Goal: Book appointment/travel/reservation

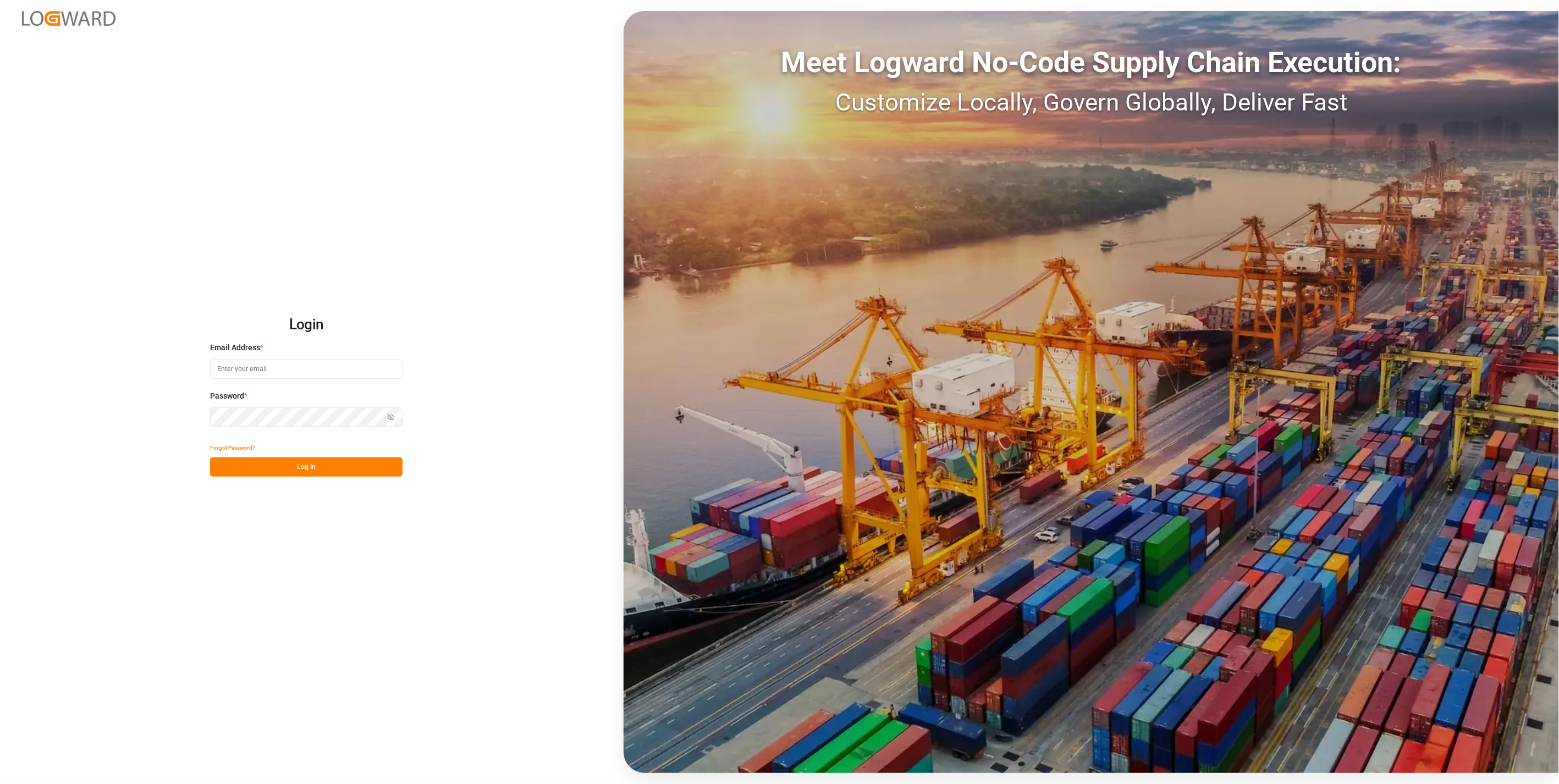
type input "[DOMAIN_NAME][EMAIL_ADDRESS][DOMAIN_NAME]"
click at [314, 465] on button "Log In" at bounding box center [306, 467] width 192 height 19
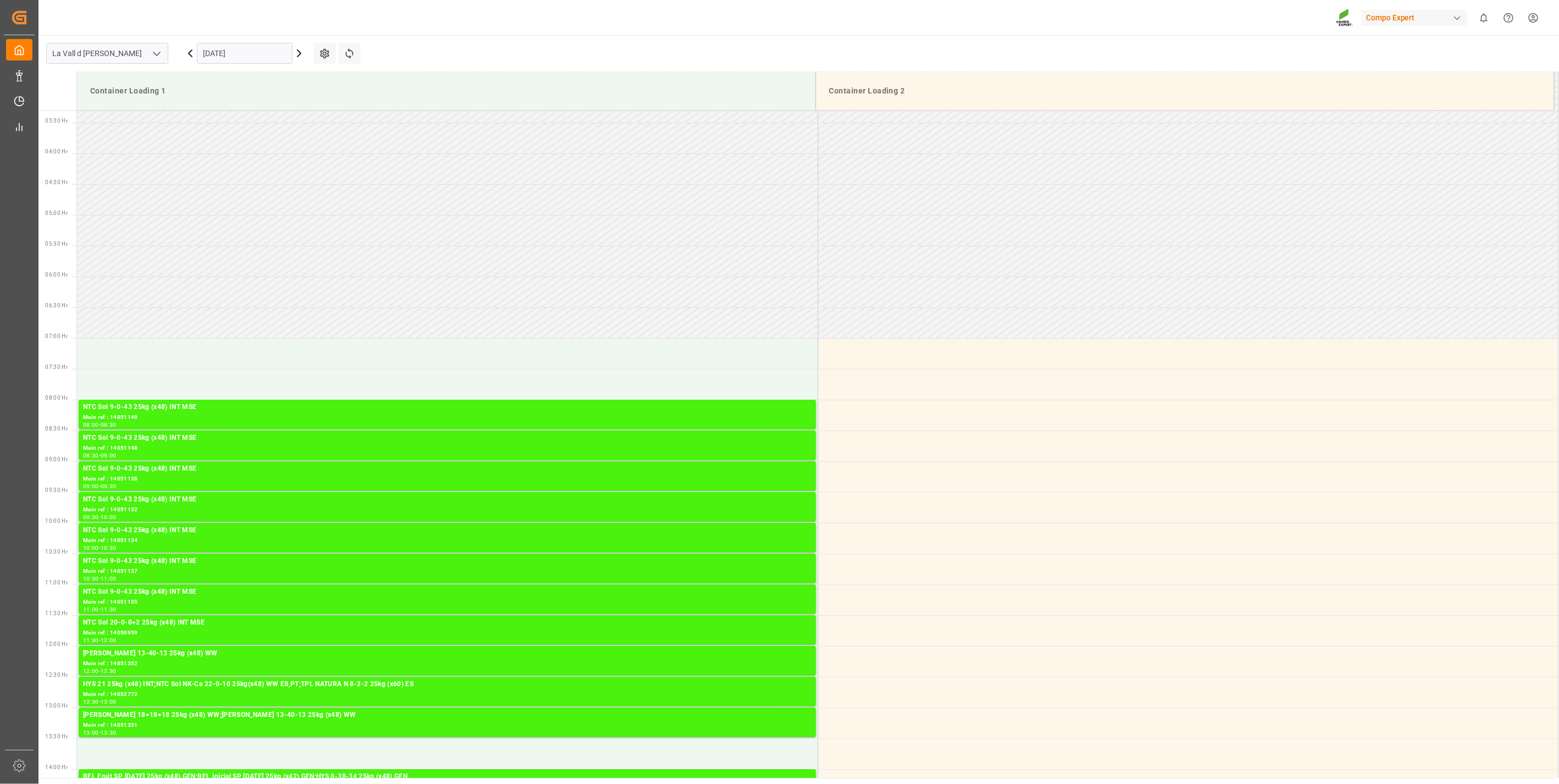
scroll to position [199, 0]
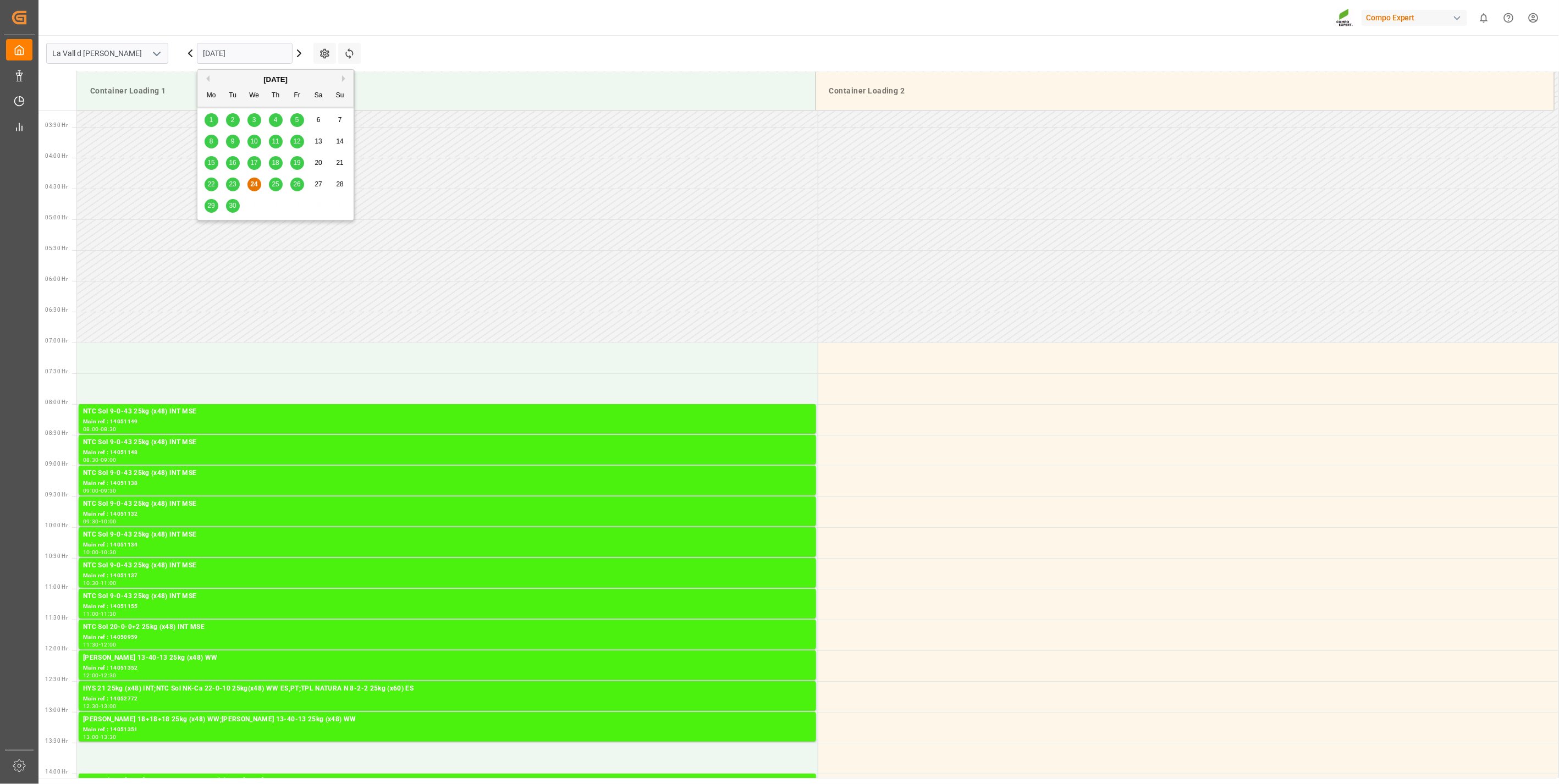
click at [252, 58] on input "[DATE]" at bounding box center [245, 53] width 96 height 21
click at [296, 183] on span "26" at bounding box center [297, 184] width 7 height 8
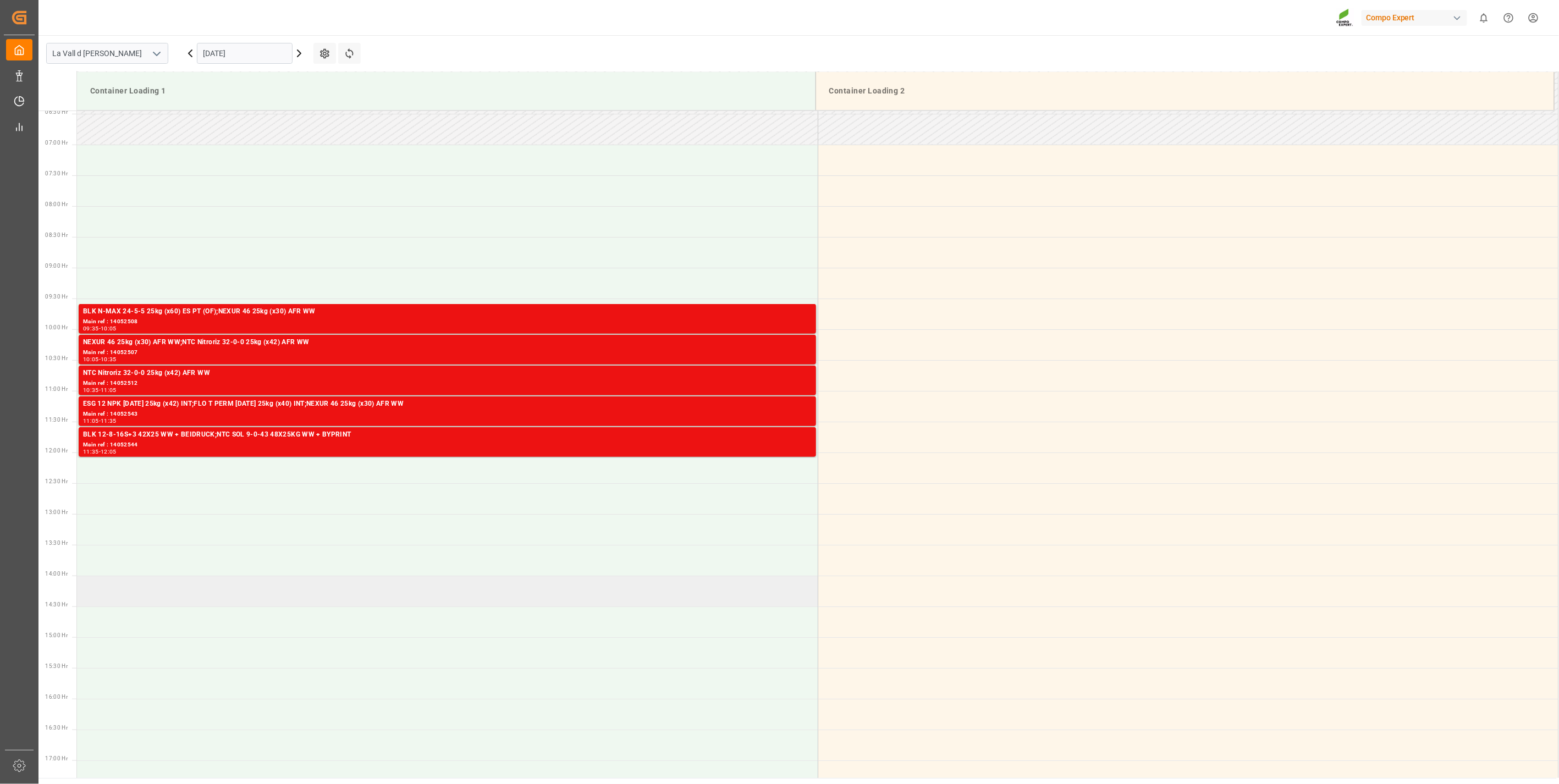
scroll to position [260, 0]
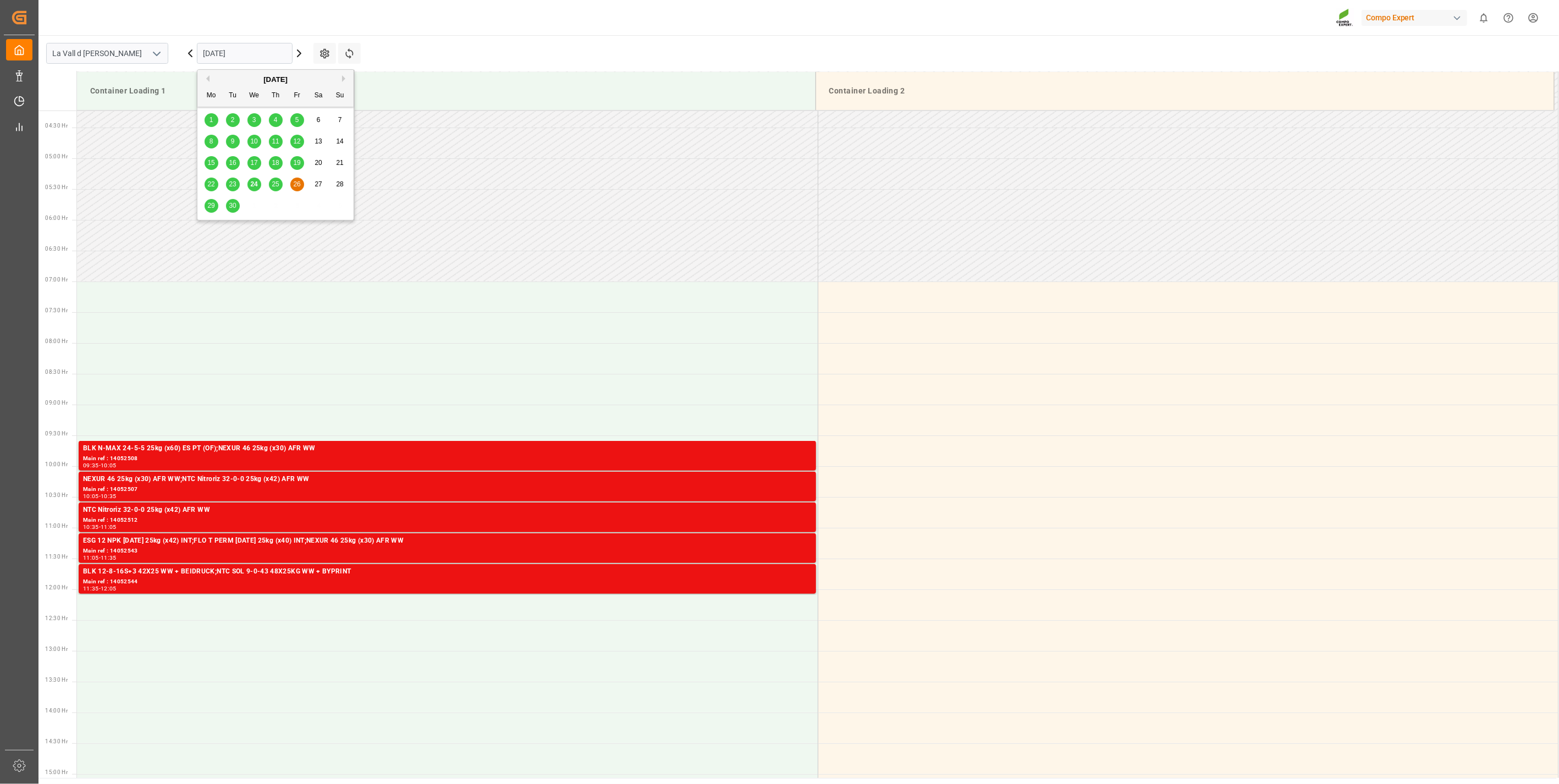
click at [241, 48] on input "[DATE]" at bounding box center [245, 53] width 96 height 21
click at [346, 78] on button "Next Month" at bounding box center [345, 78] width 7 height 7
click at [252, 123] on span "1" at bounding box center [254, 120] width 4 height 8
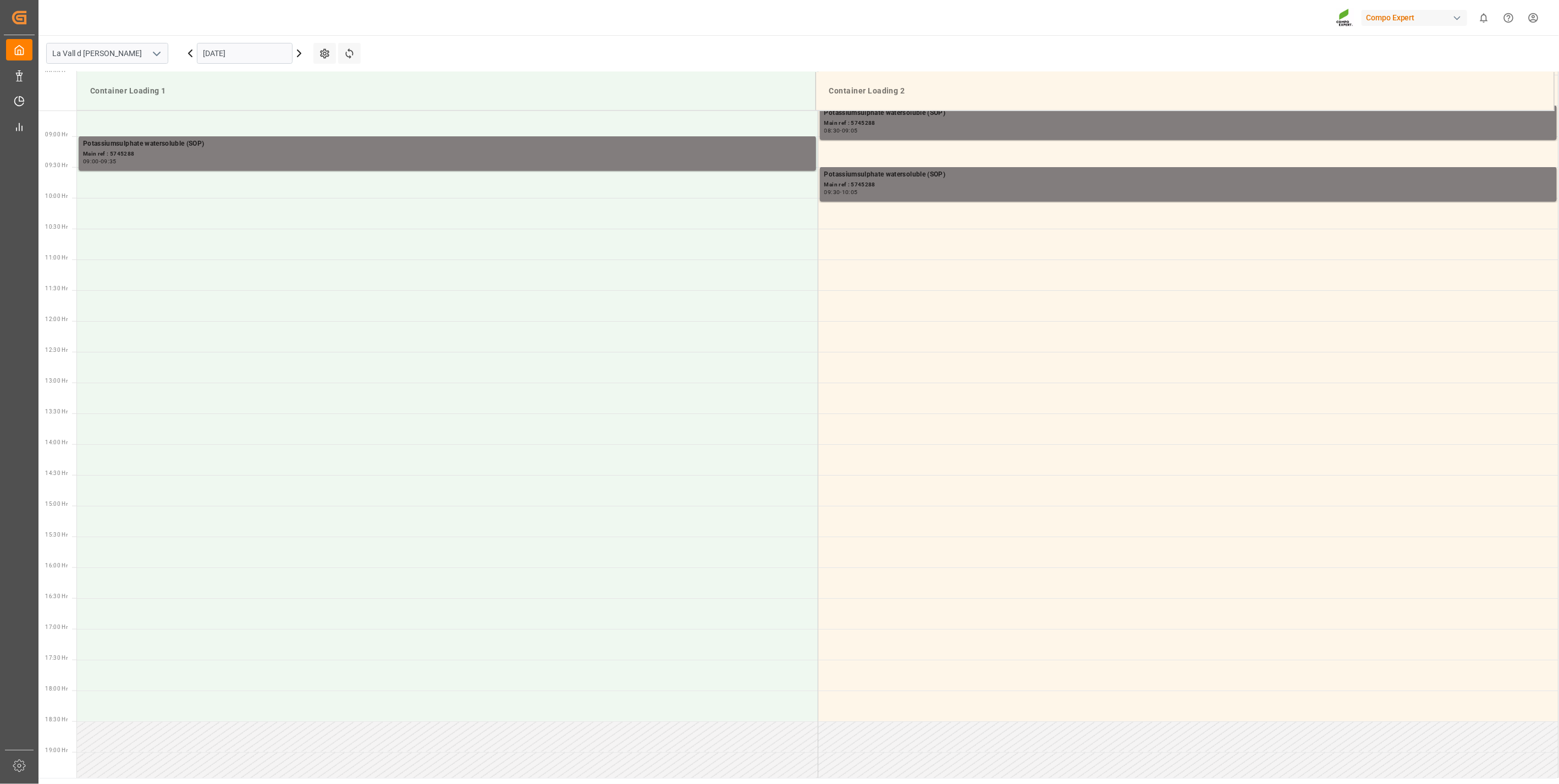
scroll to position [406, 0]
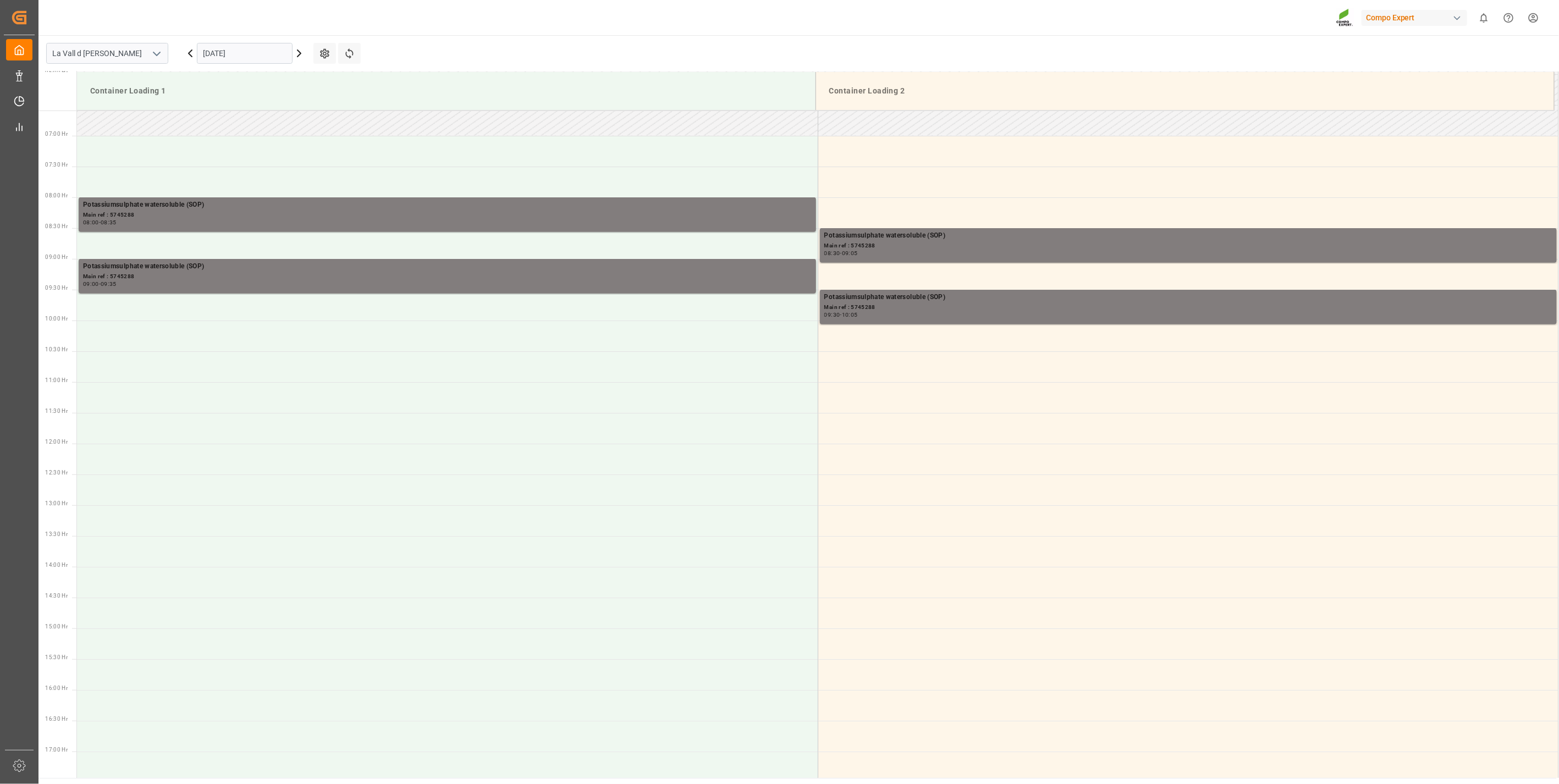
click at [214, 60] on input "[DATE]" at bounding box center [245, 53] width 96 height 21
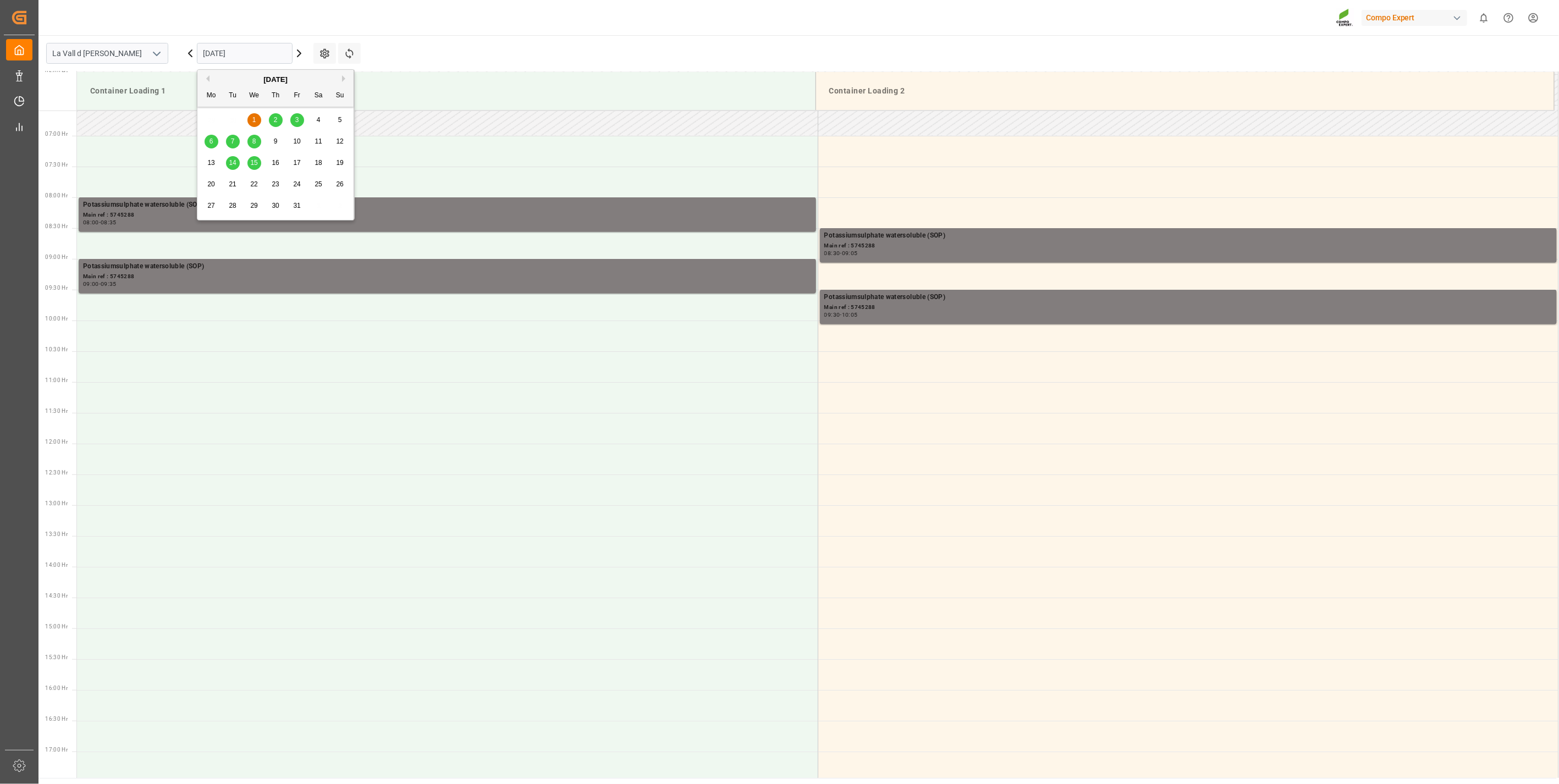
click at [208, 81] on div "[DATE]" at bounding box center [275, 80] width 156 height 11
click at [205, 78] on button "Previous Month" at bounding box center [206, 78] width 7 height 7
click at [231, 205] on span "30" at bounding box center [232, 205] width 7 height 8
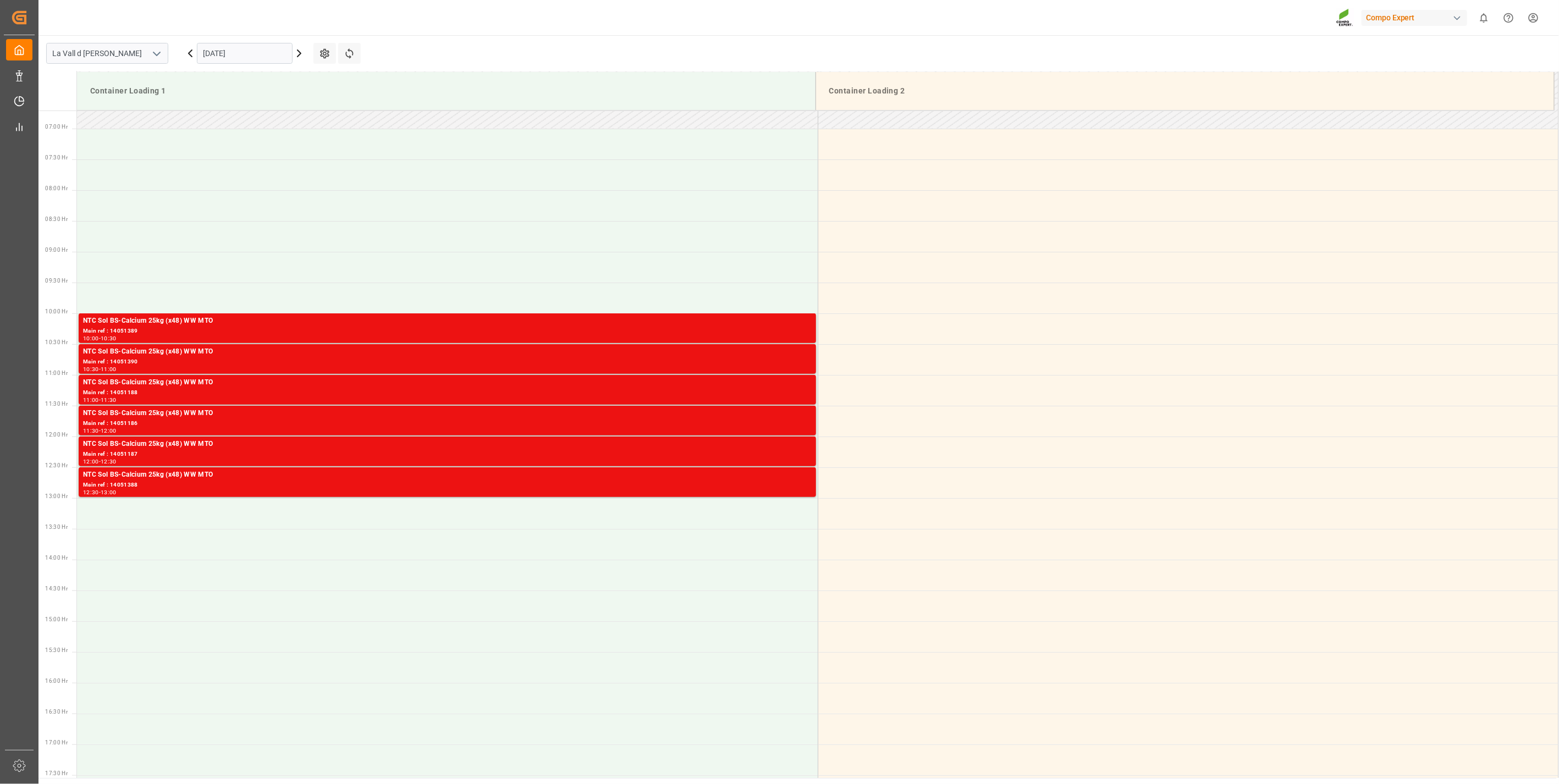
scroll to position [382, 0]
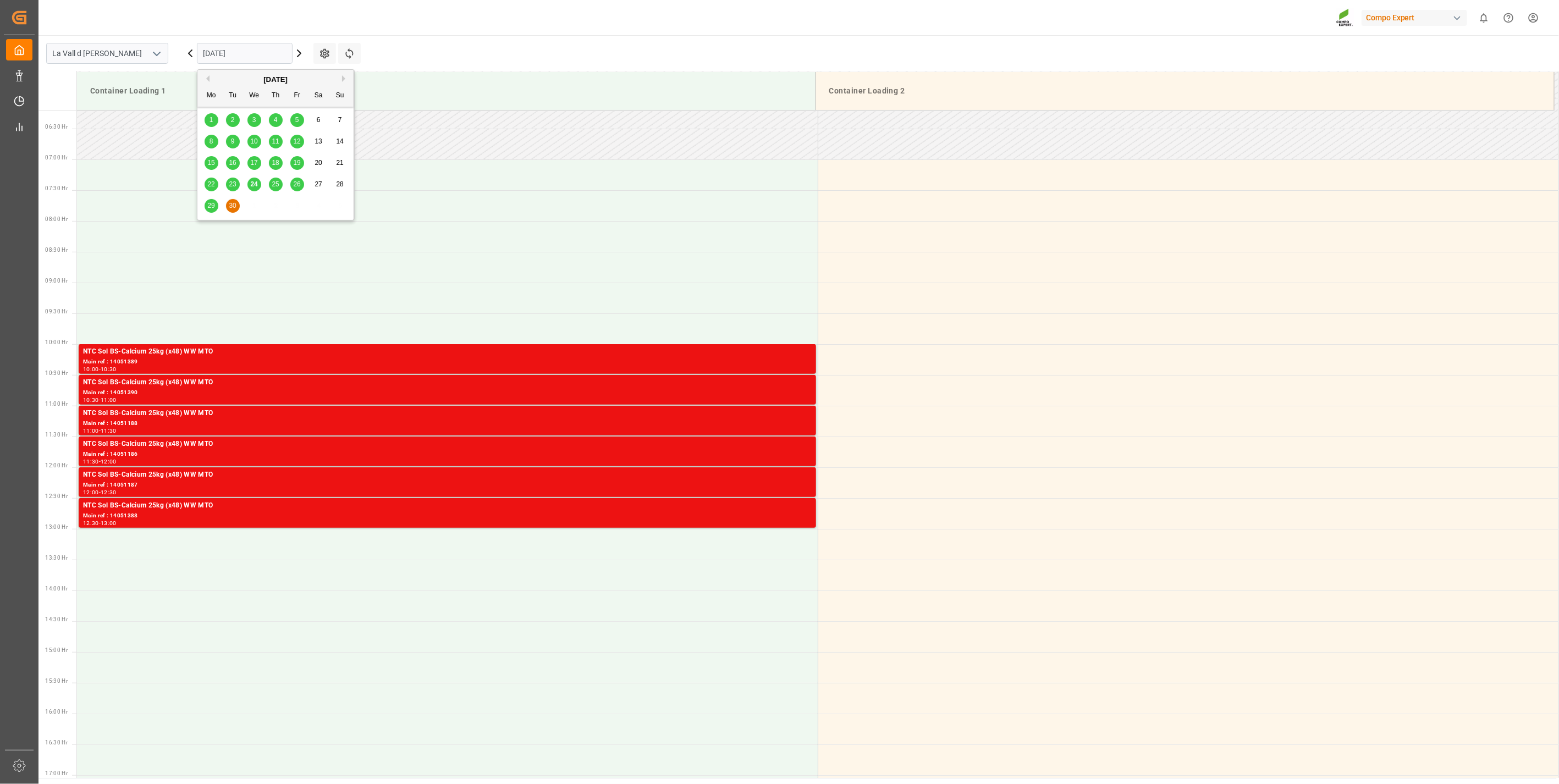
click at [240, 47] on input "[DATE]" at bounding box center [245, 53] width 96 height 21
click at [210, 212] on div "29" at bounding box center [211, 206] width 14 height 13
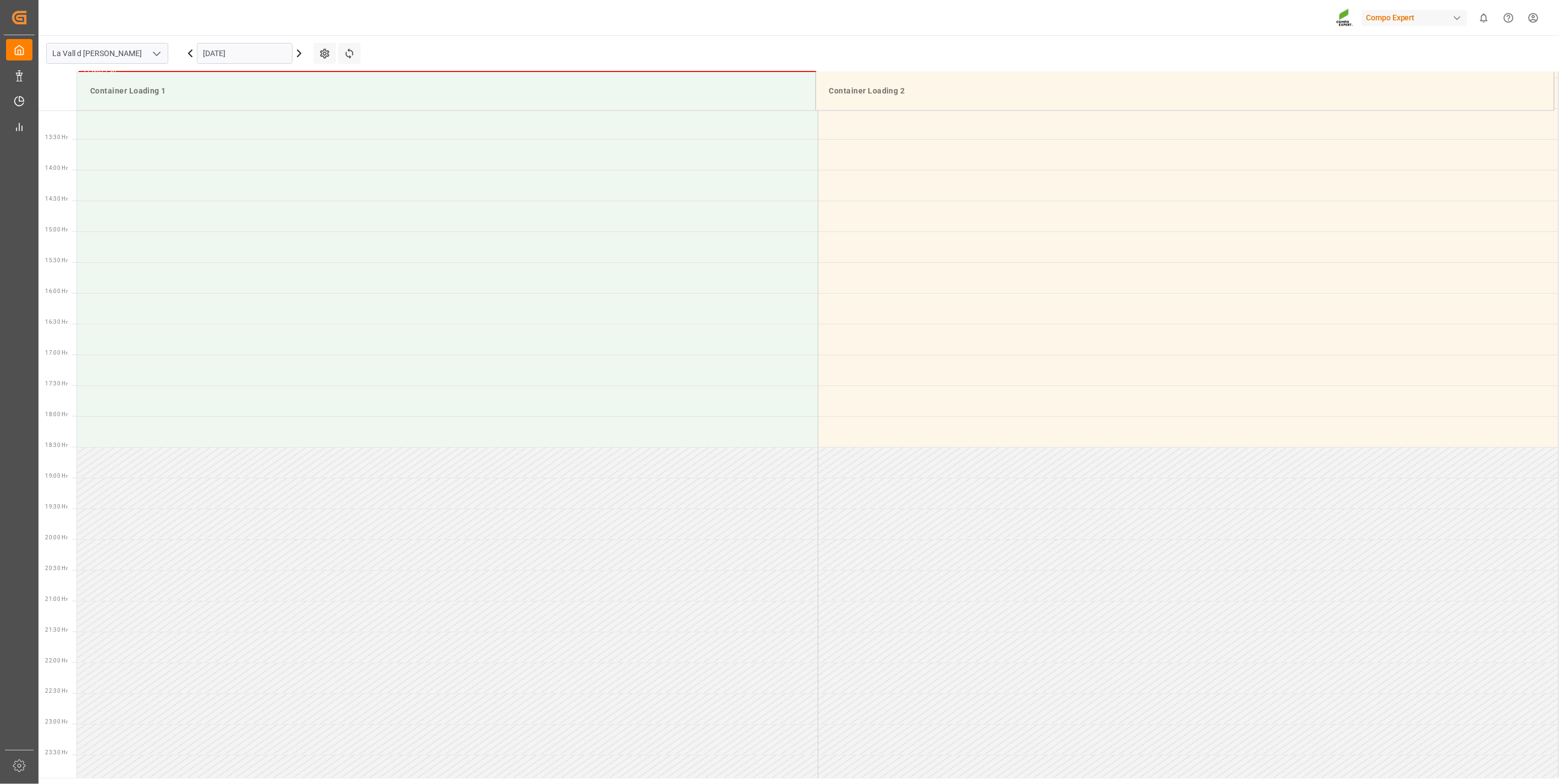
scroll to position [809, 0]
